Goal: Task Accomplishment & Management: Manage account settings

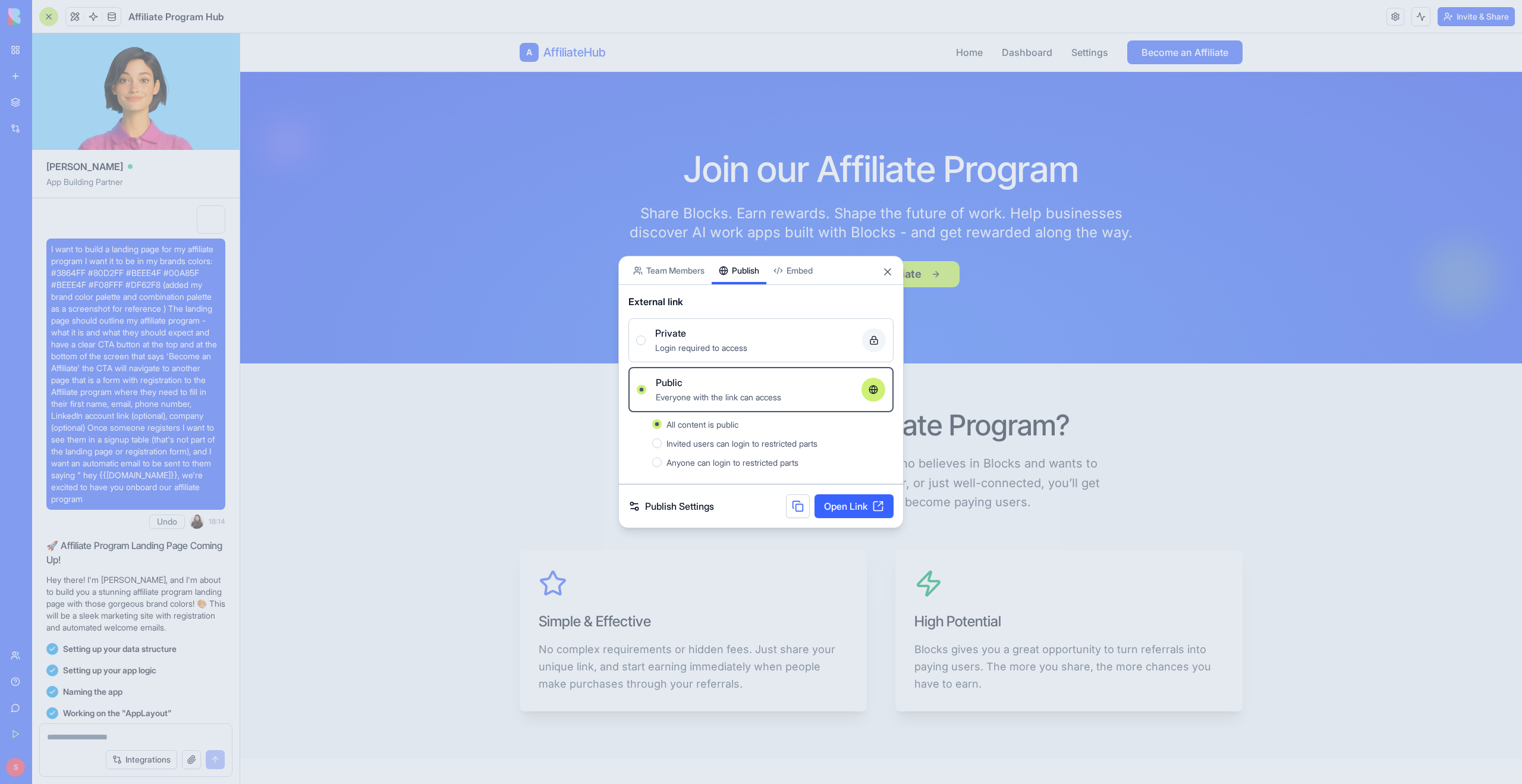
scroll to position [7524, 0]
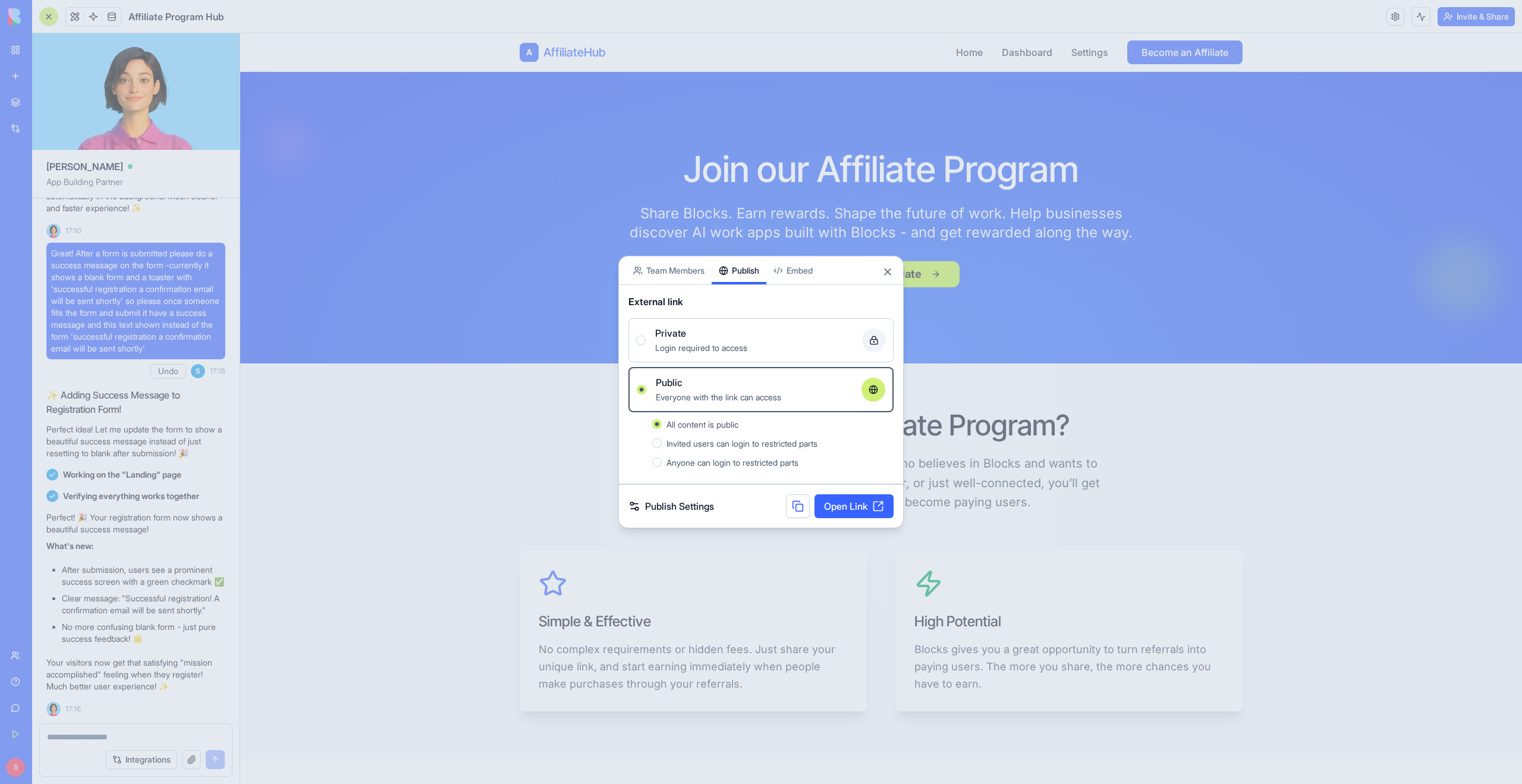
click at [487, 135] on div at bounding box center [761, 392] width 1522 height 784
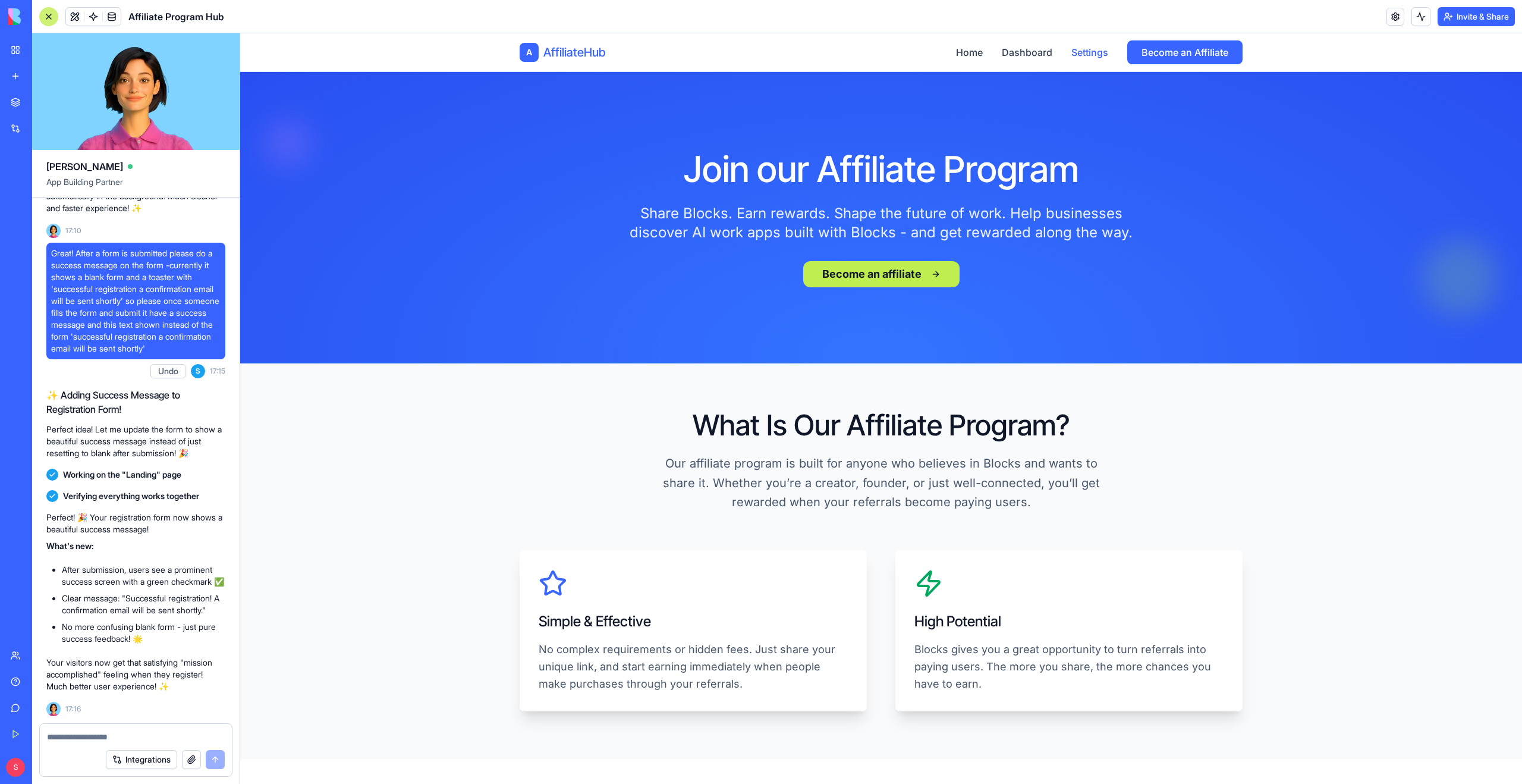
click at [1081, 56] on link "Settings" at bounding box center [1090, 52] width 37 height 14
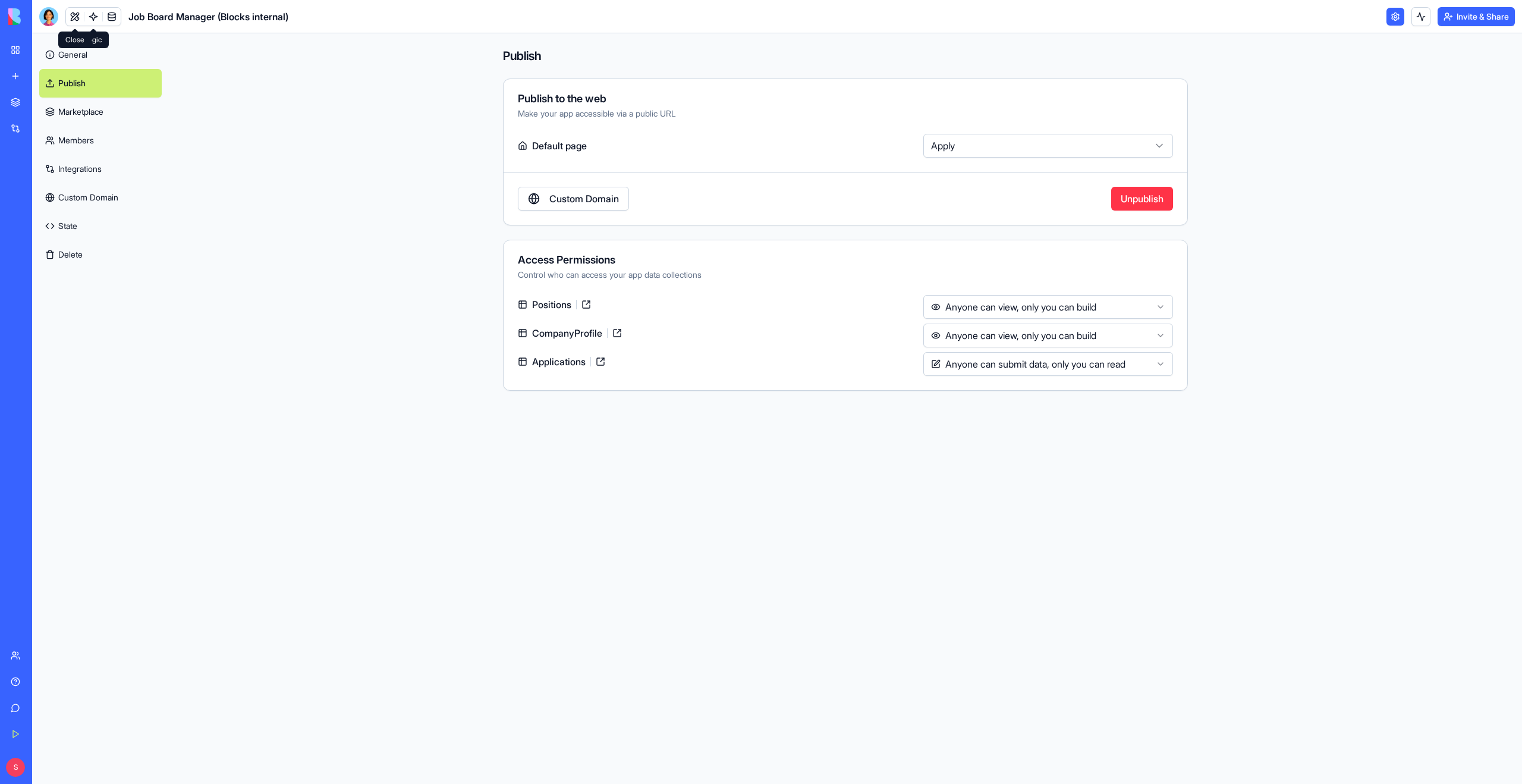
click at [77, 18] on span at bounding box center [93, 16] width 33 height 33
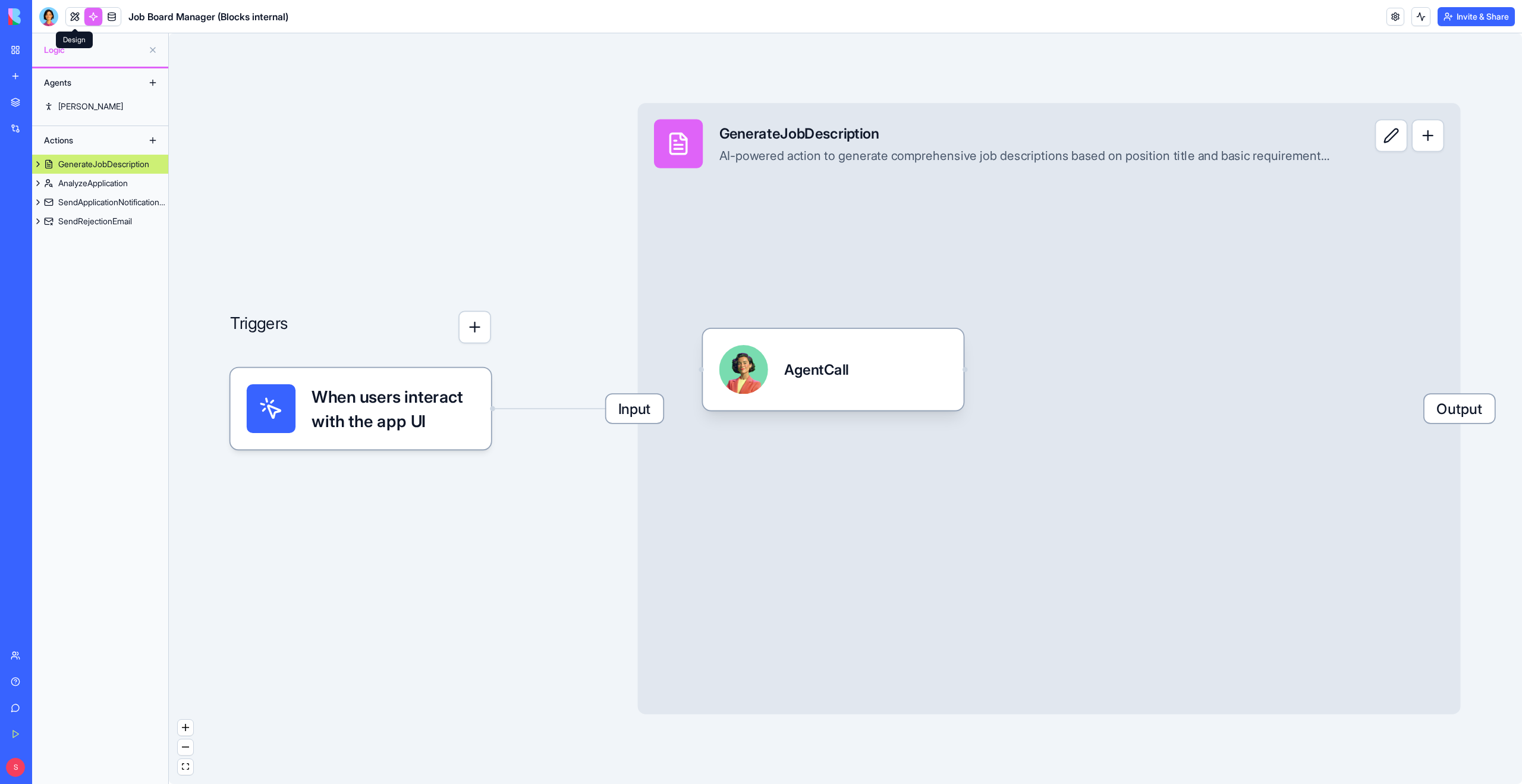
click at [73, 17] on span at bounding box center [75, 16] width 33 height 33
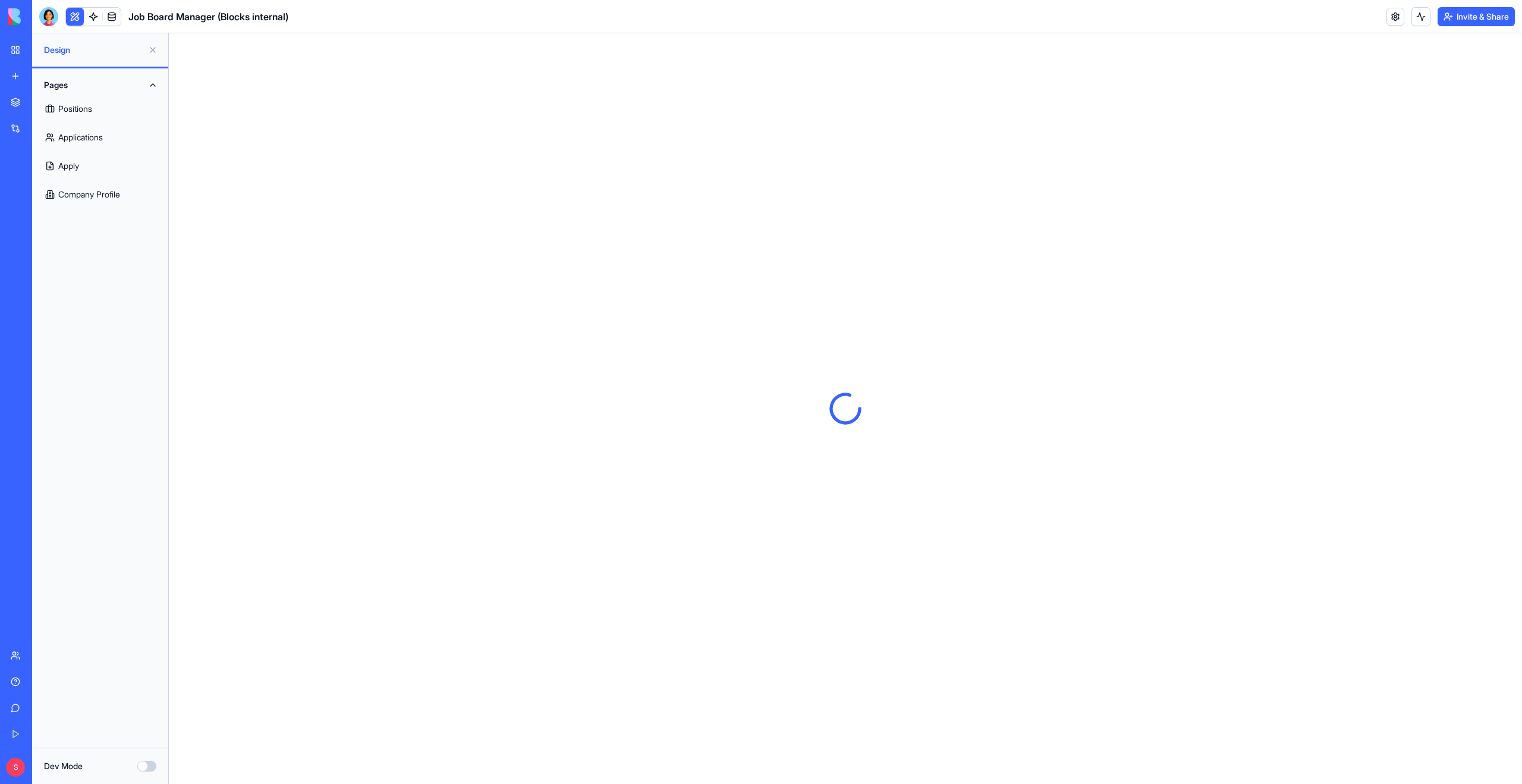
click at [99, 200] on link "Company Profile" at bounding box center [100, 194] width 122 height 29
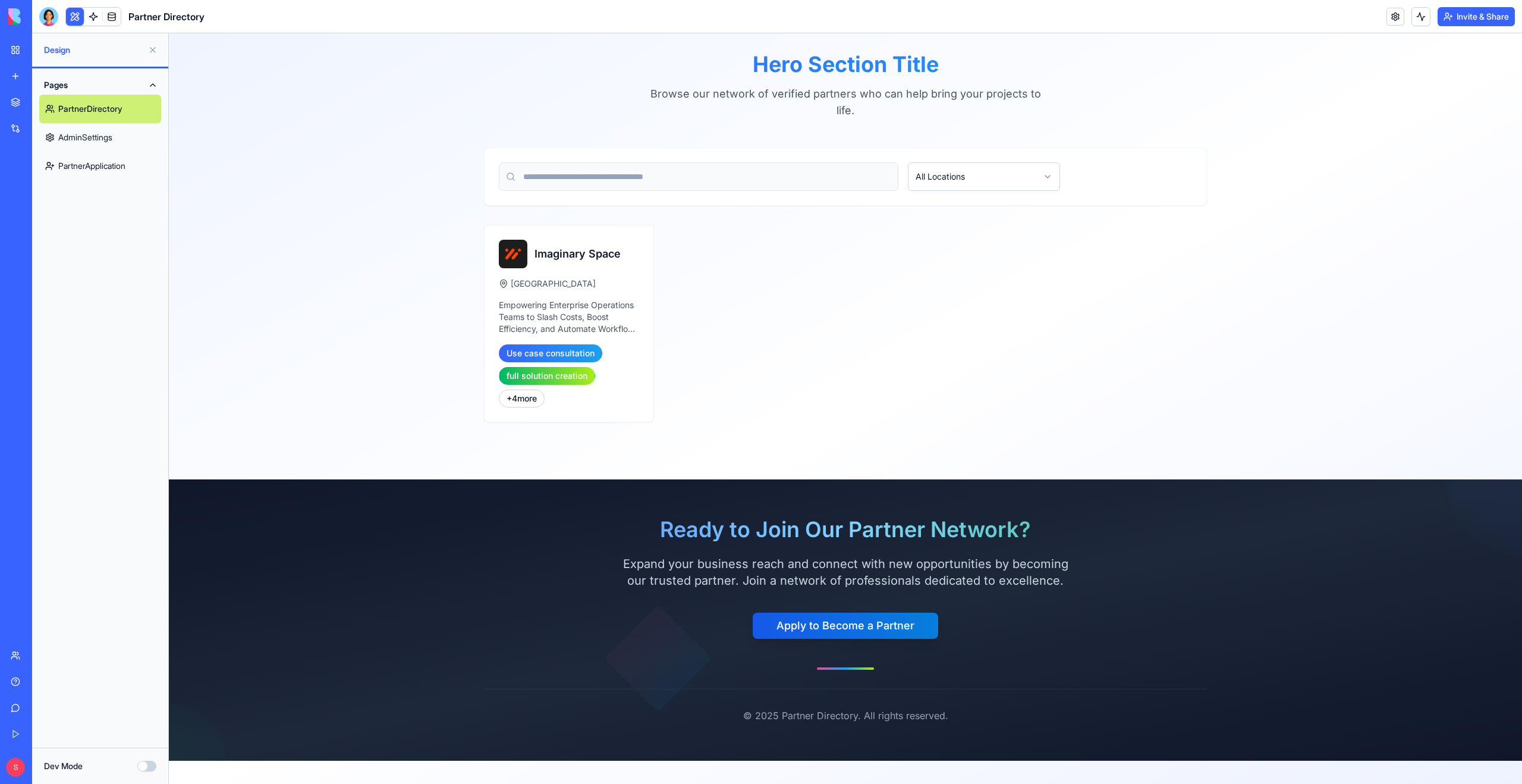
click at [94, 135] on link "AdminSettings" at bounding box center [100, 137] width 122 height 29
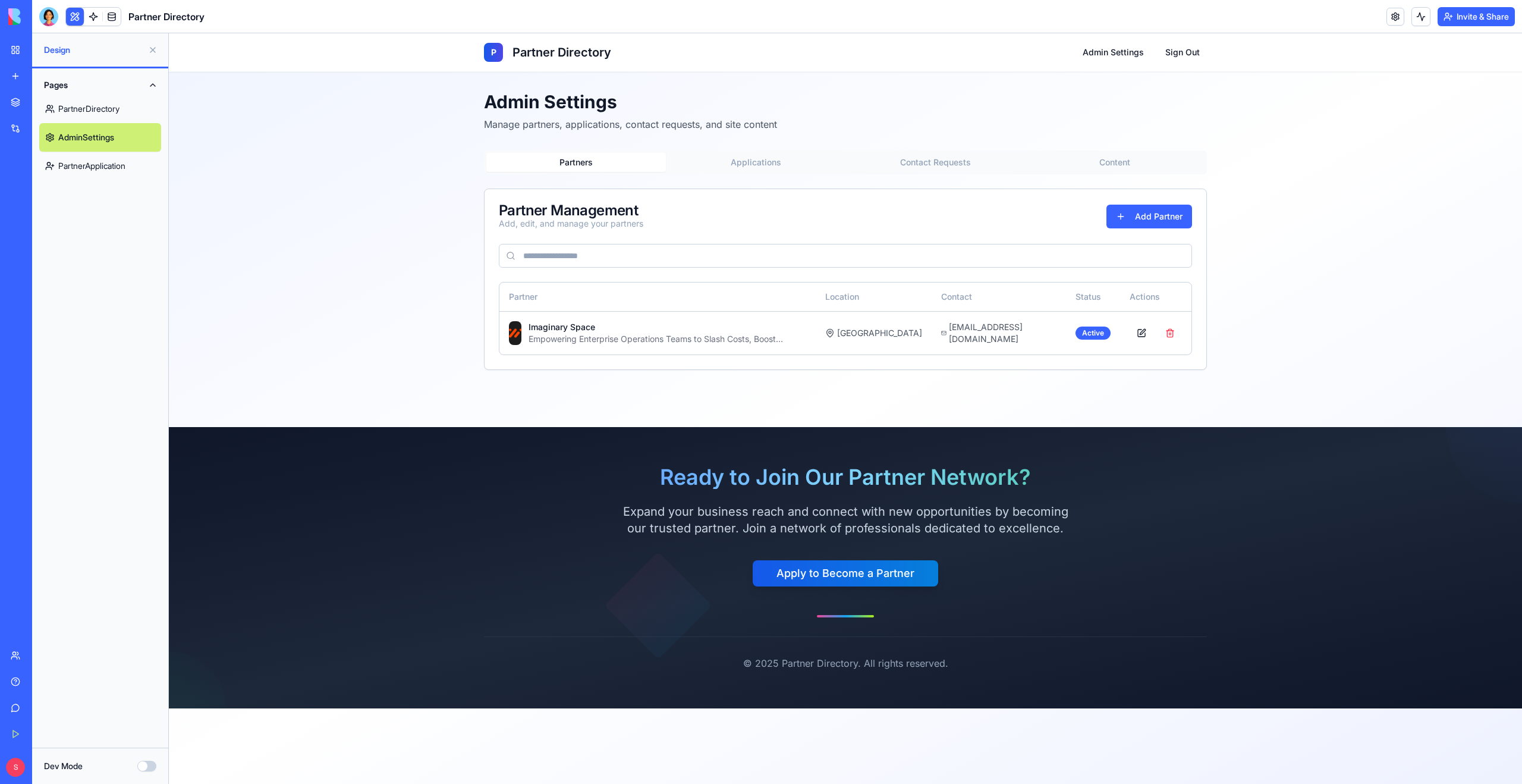
click at [746, 174] on div "Partners Applications Contact Requests Content Partner Management Add, edit, an…" at bounding box center [845, 260] width 723 height 219
click at [746, 168] on button "Applications" at bounding box center [756, 162] width 180 height 19
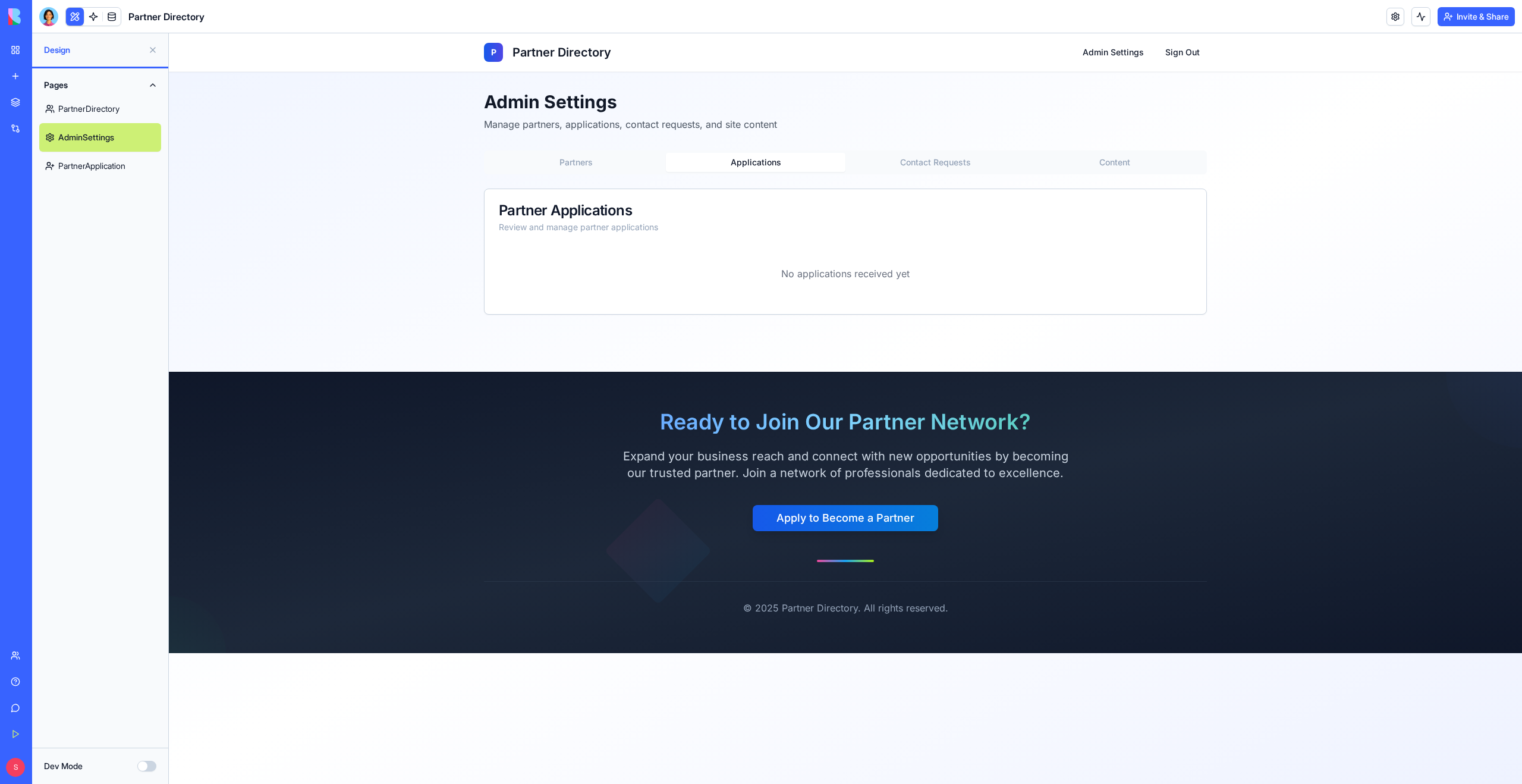
click at [626, 162] on button "Partners" at bounding box center [576, 162] width 180 height 19
click at [940, 161] on button "Contact Requests" at bounding box center [935, 162] width 180 height 19
click at [606, 163] on button "Partners" at bounding box center [576, 162] width 180 height 19
